Goal: Check status

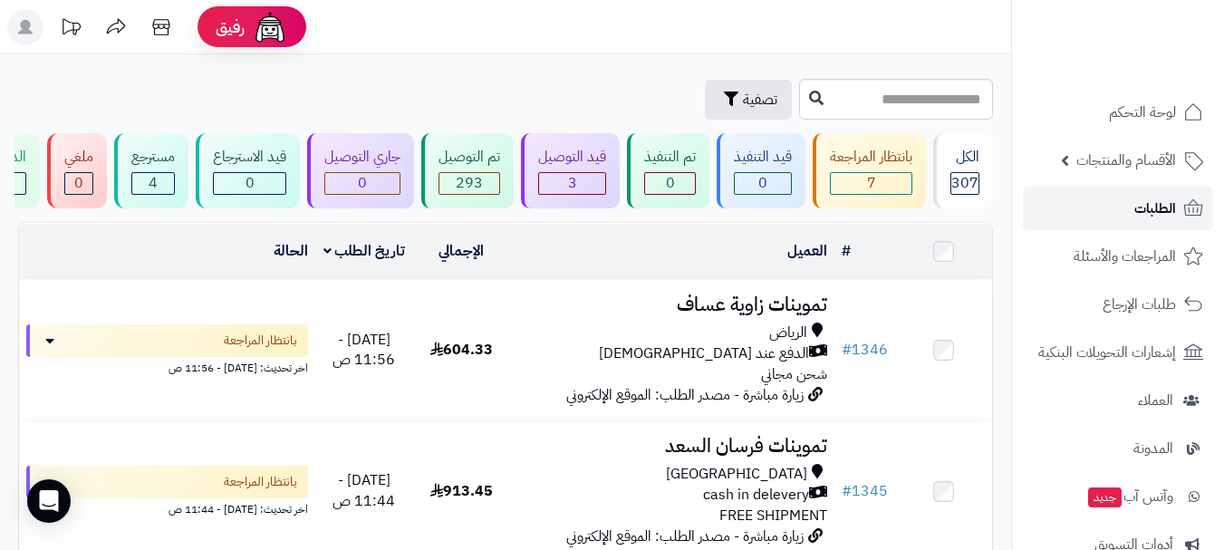
click at [1146, 211] on span "الطلبات" at bounding box center [1155, 208] width 42 height 25
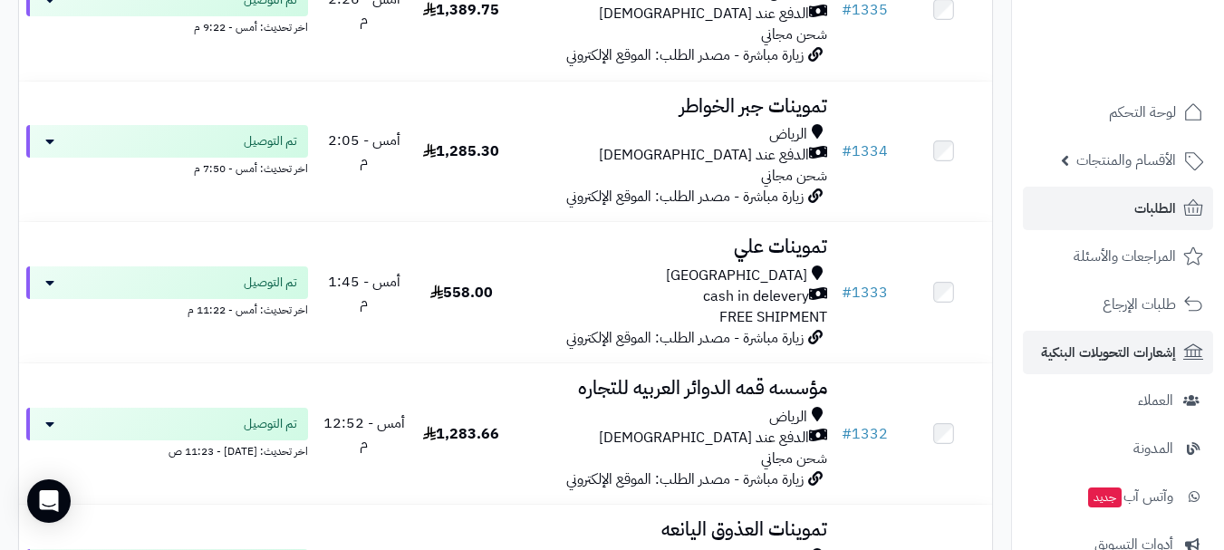
scroll to position [1902, 0]
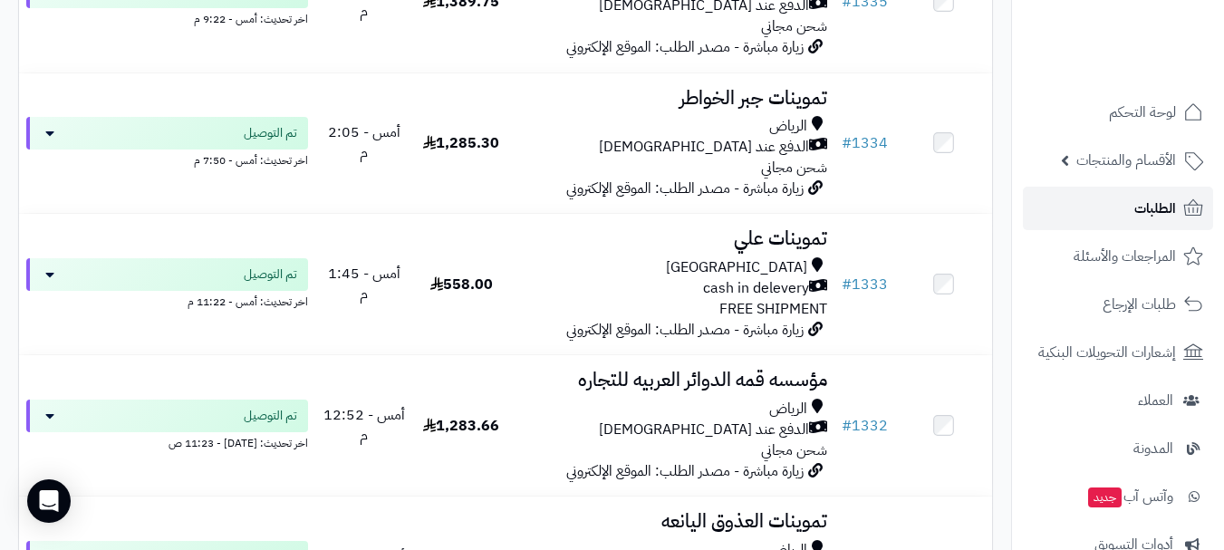
click at [1165, 216] on span "الطلبات" at bounding box center [1155, 208] width 42 height 25
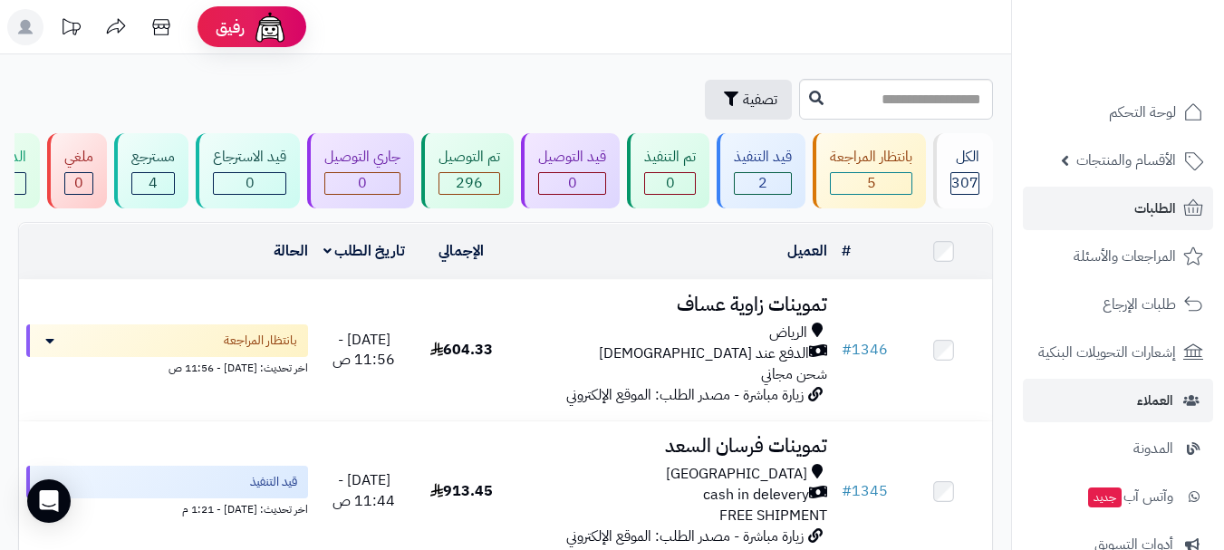
scroll to position [91, 0]
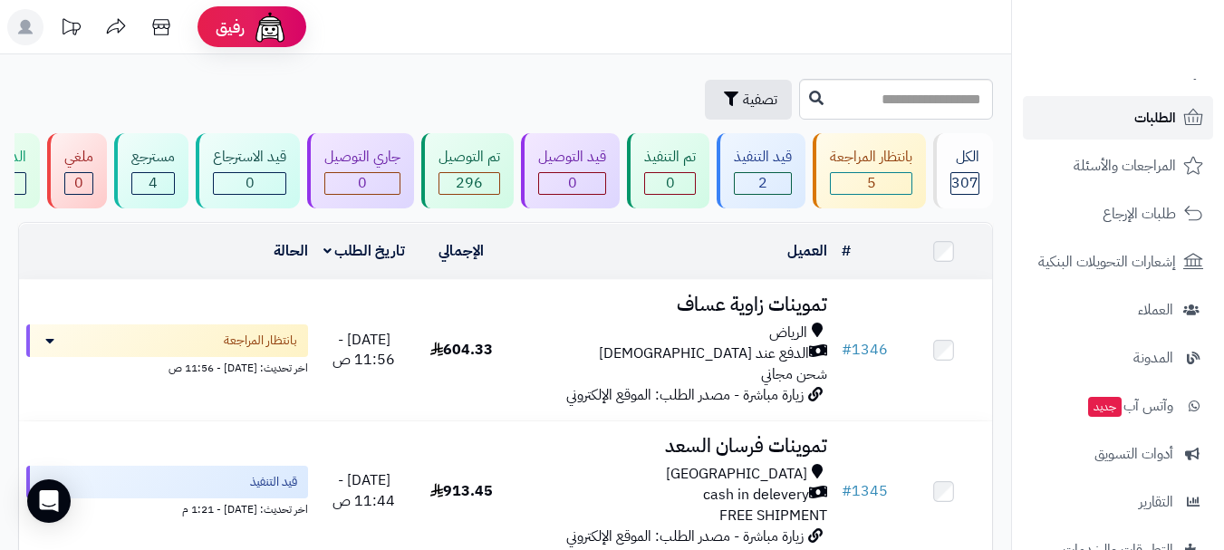
click at [1139, 129] on span "الطلبات" at bounding box center [1155, 117] width 42 height 25
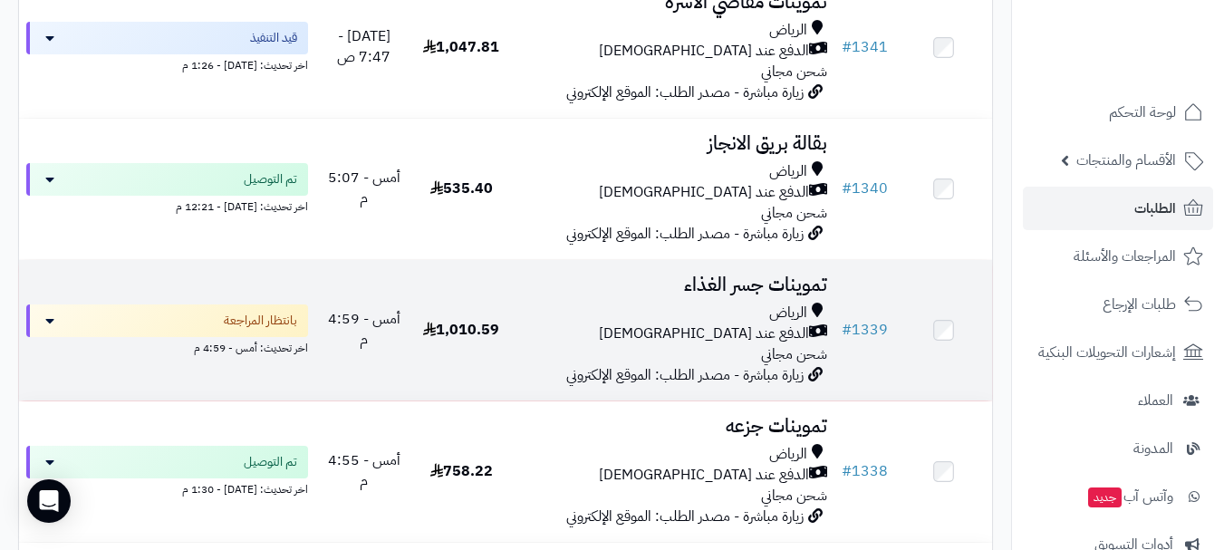
scroll to position [996, 0]
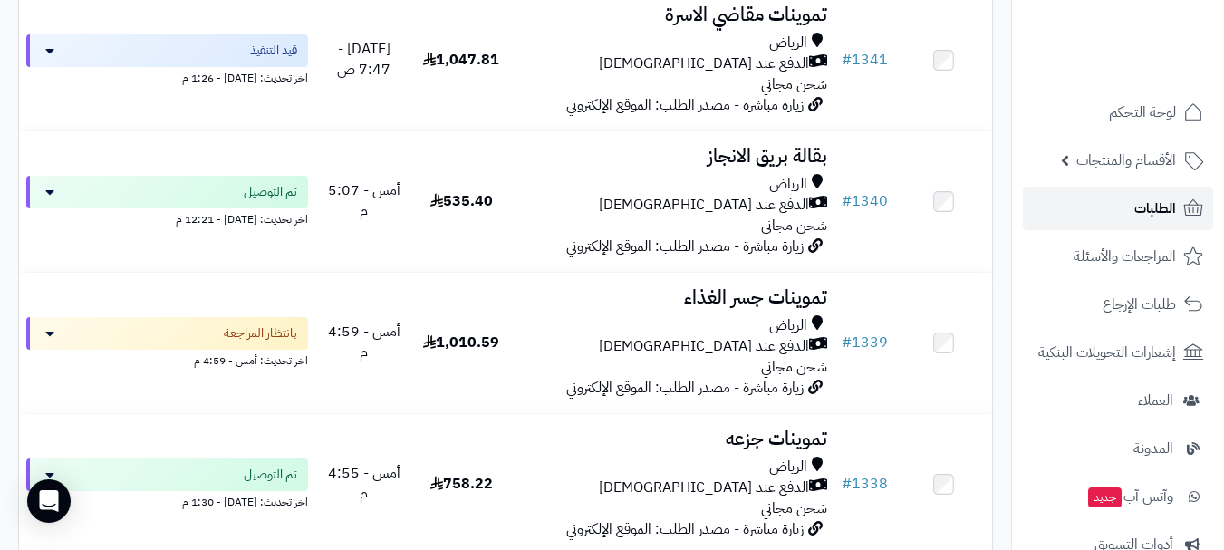
click at [1115, 219] on link "الطلبات" at bounding box center [1117, 208] width 190 height 43
